Goal: Entertainment & Leisure: Consume media (video, audio)

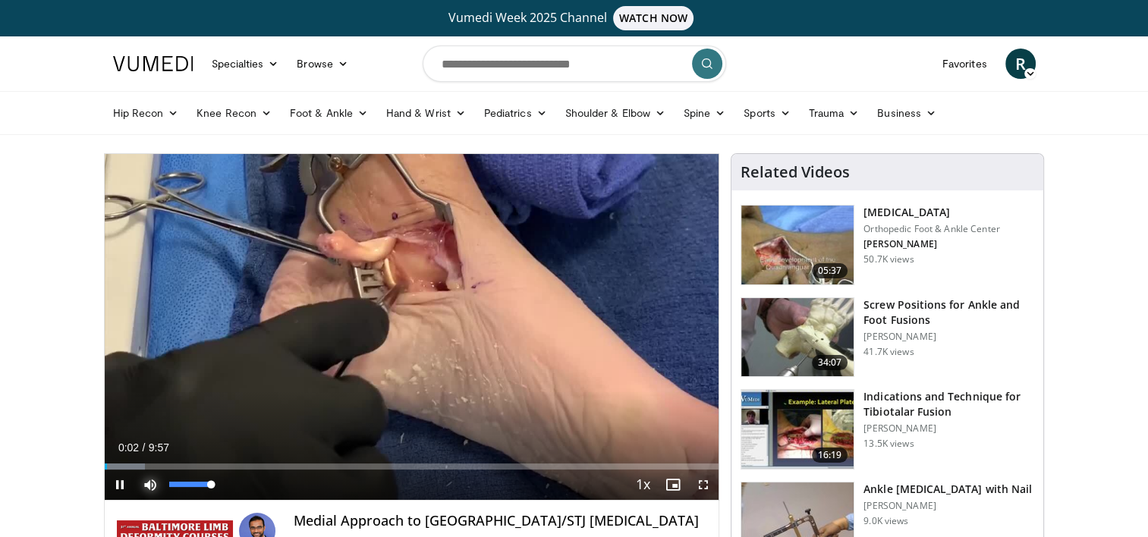
click at [148, 483] on span "Video Player" at bounding box center [150, 485] width 30 height 30
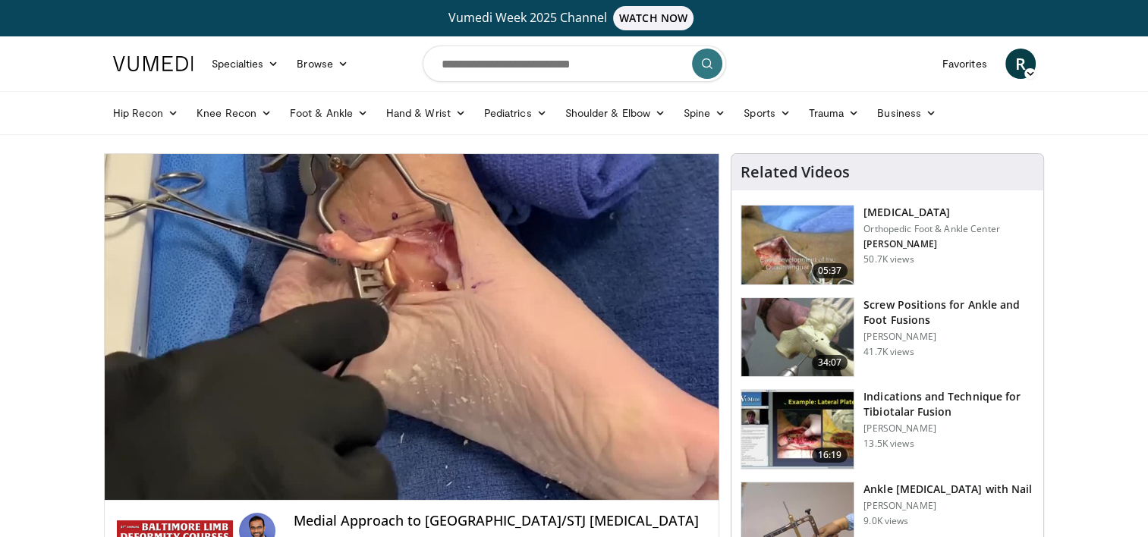
click at [148, 483] on video-js "**********" at bounding box center [412, 327] width 614 height 347
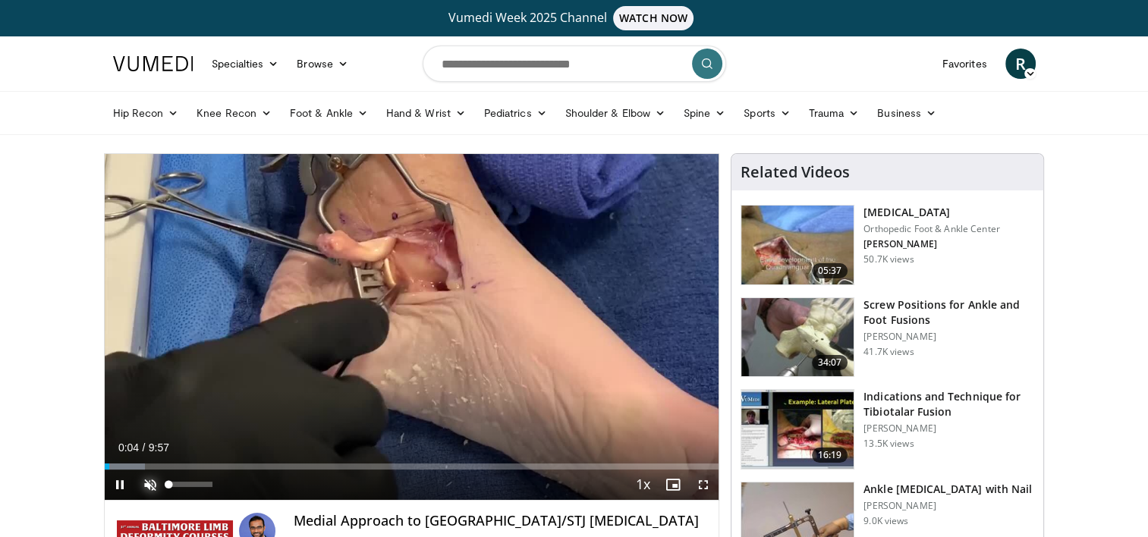
click at [152, 482] on span "Video Player" at bounding box center [150, 485] width 30 height 30
click at [108, 466] on div "Progress Bar" at bounding box center [109, 466] width 2 height 6
click at [108, 467] on div "Progress Bar" at bounding box center [109, 466] width 2 height 6
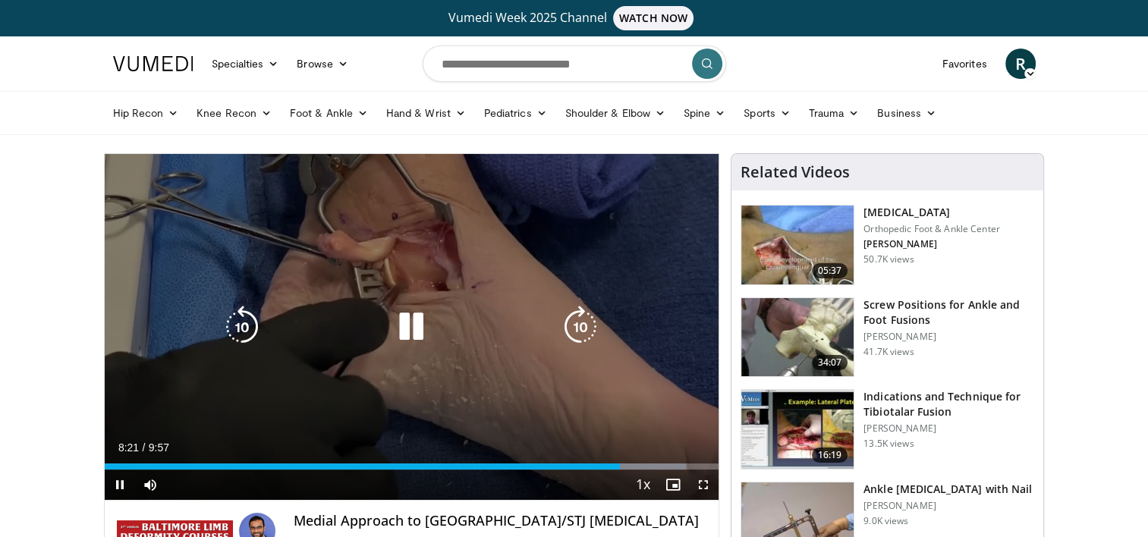
click at [528, 380] on div "10 seconds Tap to unmute" at bounding box center [412, 327] width 614 height 346
click at [414, 325] on icon "Video Player" at bounding box center [411, 327] width 42 height 42
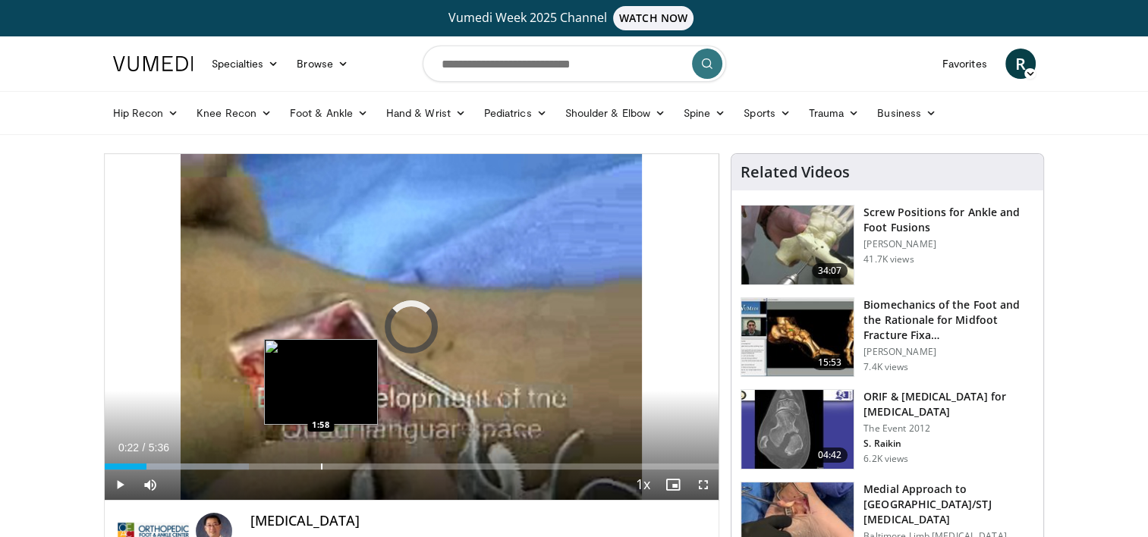
click at [321, 464] on div "Progress Bar" at bounding box center [322, 466] width 2 height 6
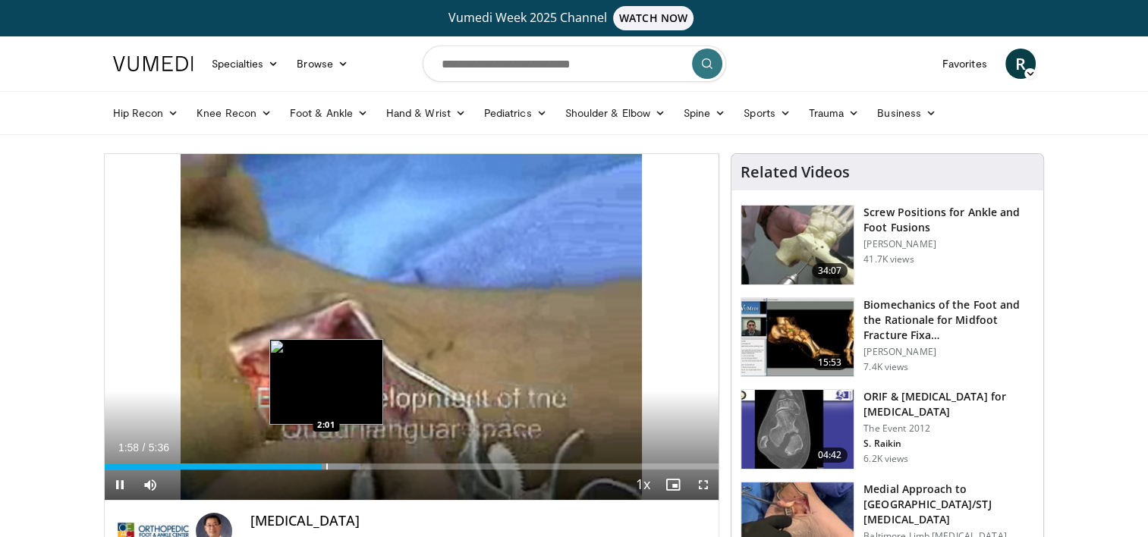
click at [325, 457] on div "Loaded : 41.65% 1:59 2:01" at bounding box center [412, 462] width 614 height 14
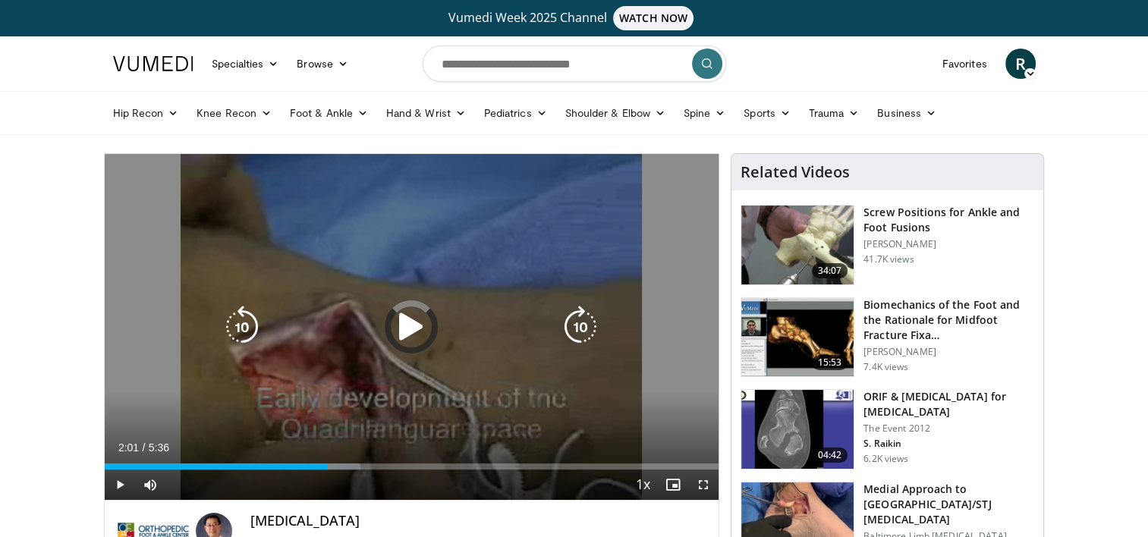
click at [327, 457] on div "Loaded : 41.65% 2:01 2:01" at bounding box center [412, 462] width 614 height 14
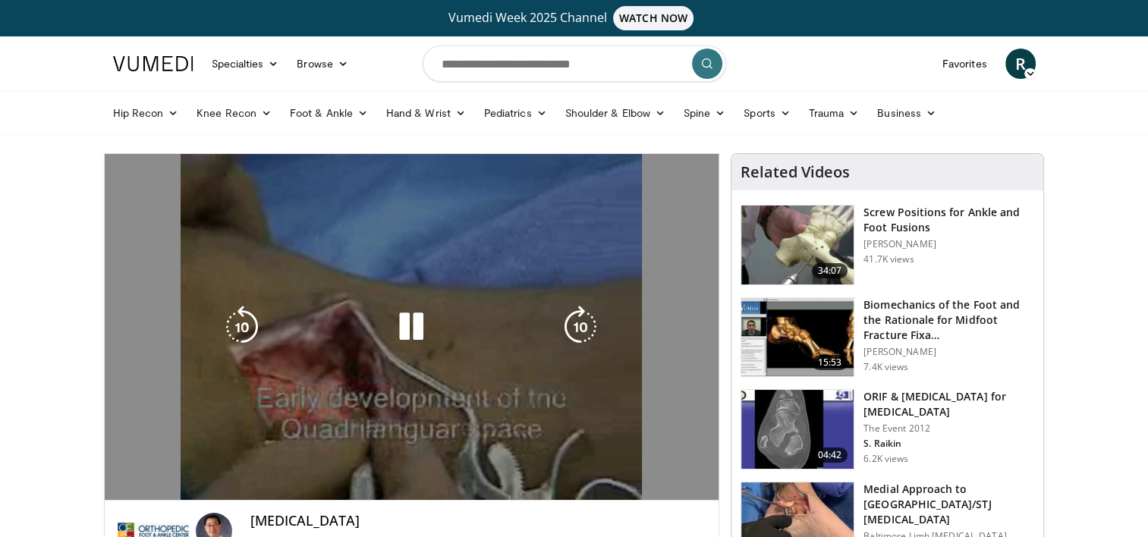
click at [327, 457] on div "10 seconds Tap to unmute" at bounding box center [412, 327] width 614 height 346
